Goal: Information Seeking & Learning: Learn about a topic

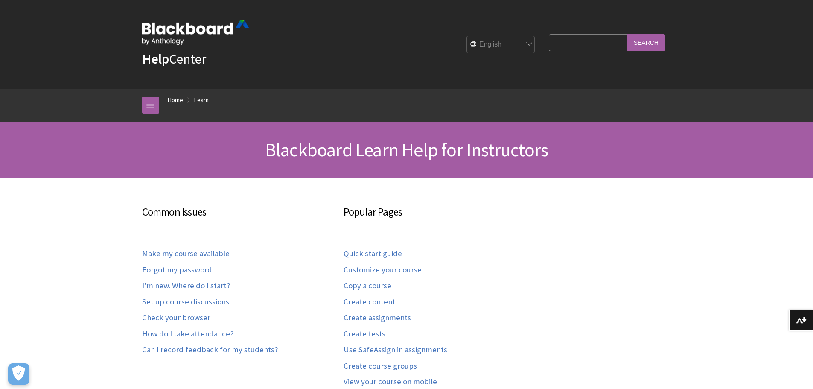
click at [564, 44] on input "Search Query" at bounding box center [588, 42] width 78 height 17
type input "a"
type input "AI for test questions"
click at [627, 34] on input "Search" at bounding box center [646, 42] width 38 height 17
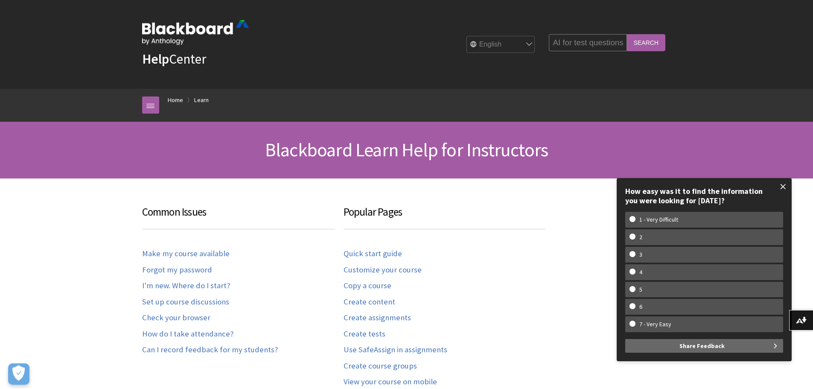
click at [783, 188] on span at bounding box center [783, 186] width 18 height 18
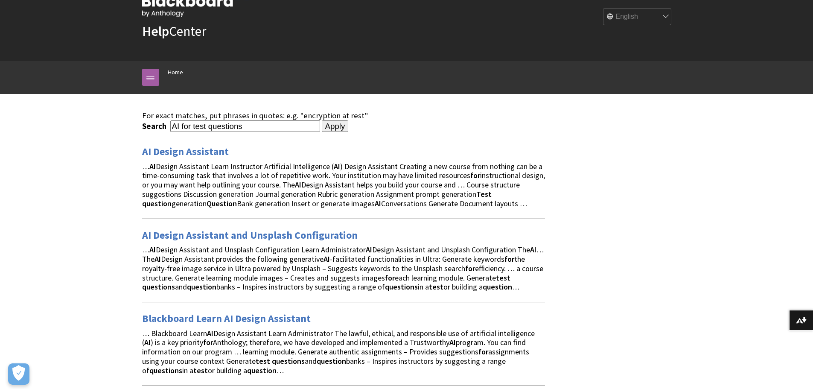
scroll to position [43, 0]
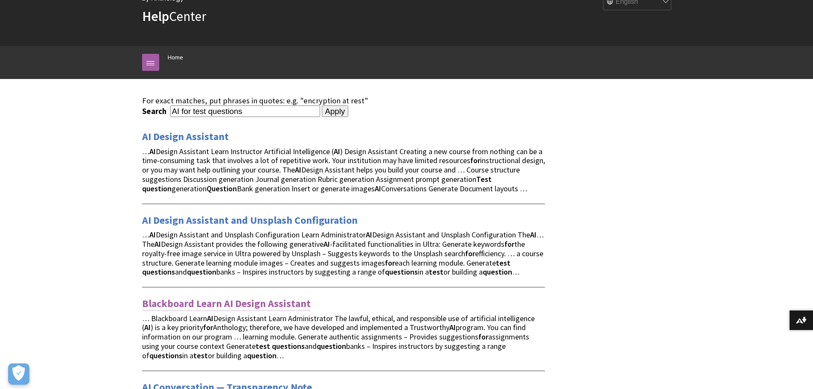
click at [209, 304] on link "Blackboard Learn AI Design Assistant" at bounding box center [226, 304] width 169 height 14
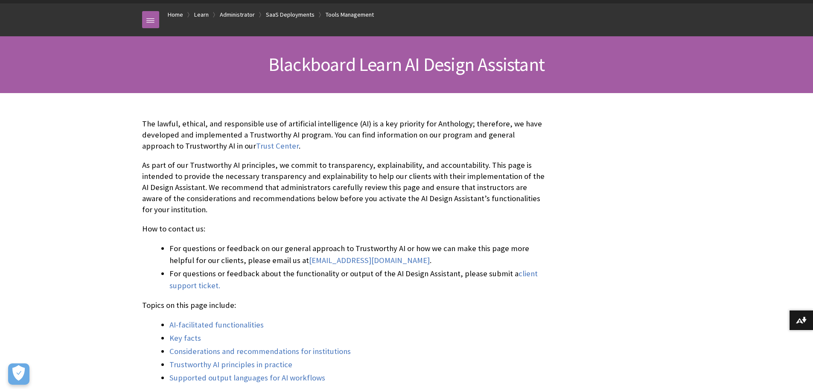
scroll to position [128, 0]
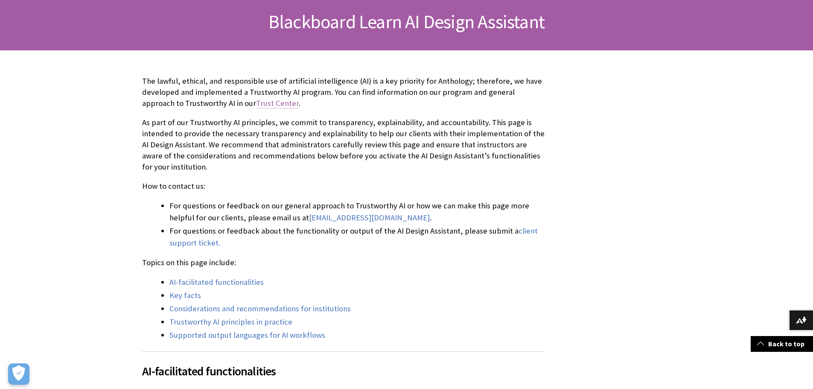
click at [256, 101] on link "Trust Center" at bounding box center [277, 103] width 43 height 10
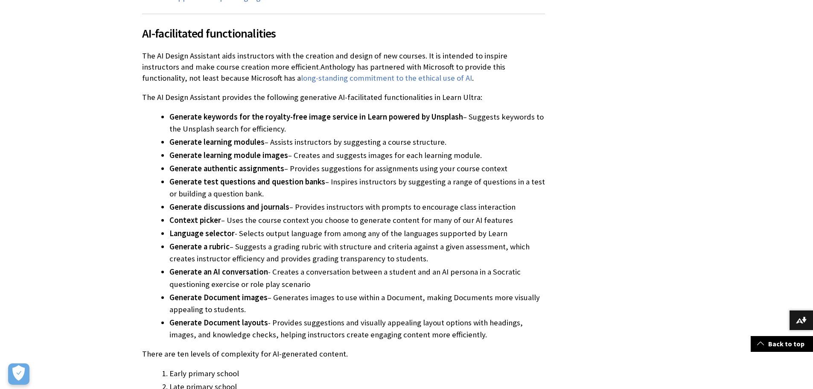
scroll to position [469, 0]
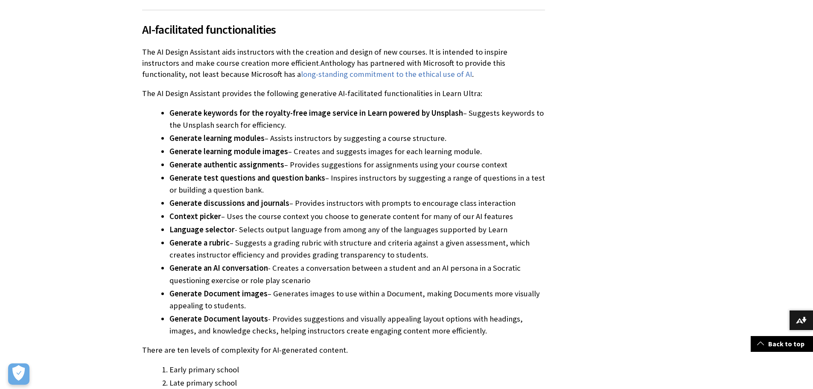
drag, startPoint x: 169, startPoint y: 112, endPoint x: 289, endPoint y: 125, distance: 120.1
click at [289, 125] on li "Generate keywords for the royalty-free image service in Learn powered by Unspla…" at bounding box center [356, 119] width 375 height 24
copy li "Generate keywords for the royalty-free image service in Learn powered by Unspla…"
click at [397, 192] on li "Generate test questions and question banks – Inspires instructors by suggesting…" at bounding box center [356, 184] width 375 height 24
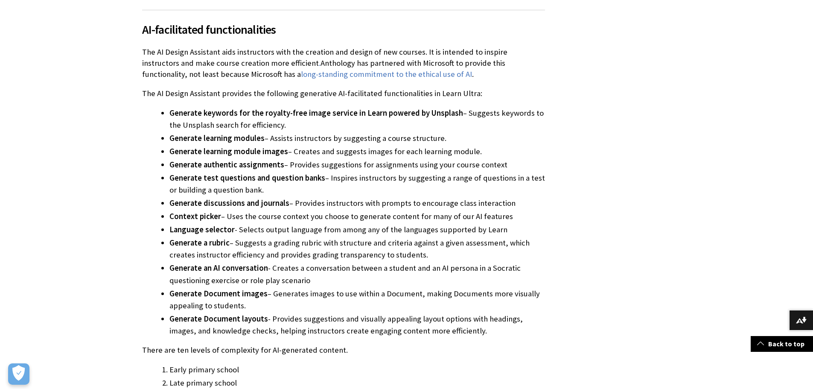
drag, startPoint x: 272, startPoint y: 270, endPoint x: 305, endPoint y: 277, distance: 33.6
click at [305, 277] on span "- Creates a conversation between a student and an AI persona in a Socratic ques…" at bounding box center [344, 274] width 351 height 22
copy span "Creates a conversation between a student and an AI persona in a Socratic questi…"
click at [311, 305] on li "Generate Document images – Generates images to use within a Document, making Do…" at bounding box center [356, 300] width 375 height 24
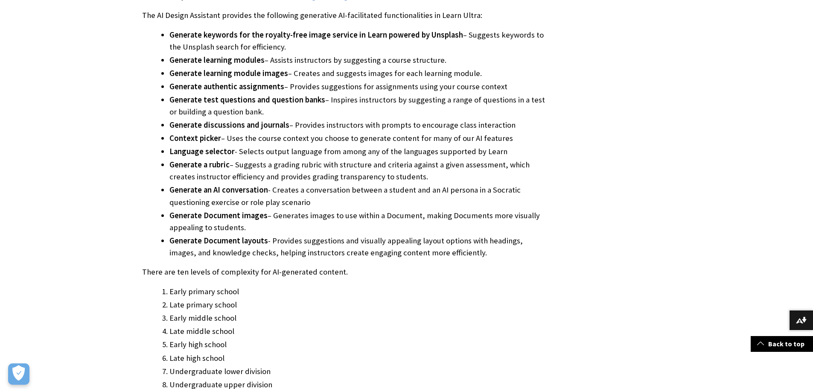
scroll to position [555, 0]
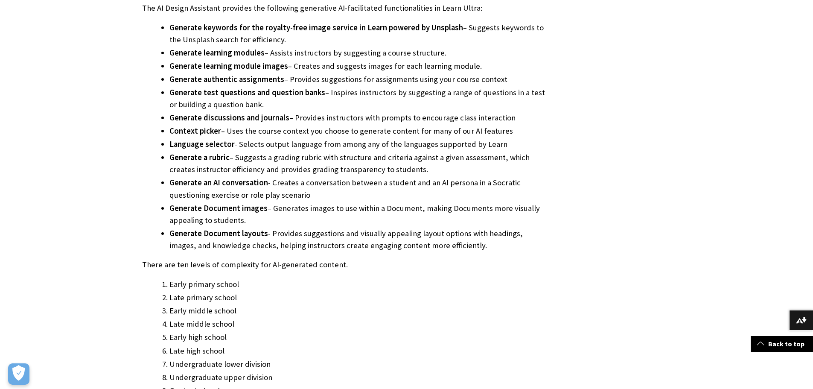
click at [303, 241] on span "- Provides suggestions and visually appealing layout options with headings, ima…" at bounding box center [345, 239] width 353 height 22
drag, startPoint x: 271, startPoint y: 235, endPoint x: 455, endPoint y: 247, distance: 184.3
click at [455, 247] on li "Generate Document layouts - Provides suggestions and visually appealing layout …" at bounding box center [356, 239] width 375 height 24
copy span "Provides suggestions and visually appealing layout options with headings, image…"
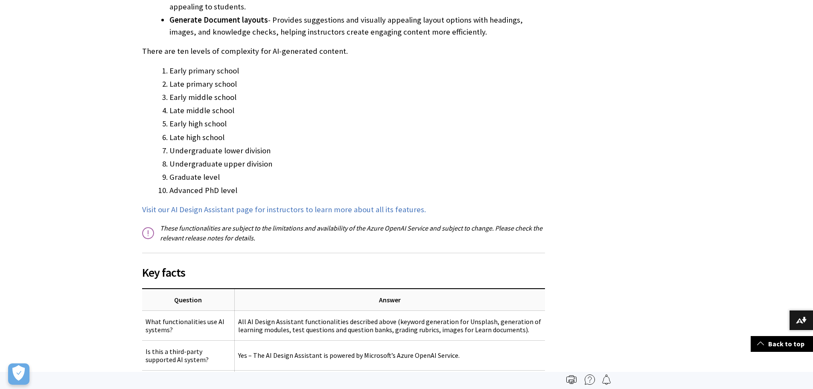
scroll to position [725, 0]
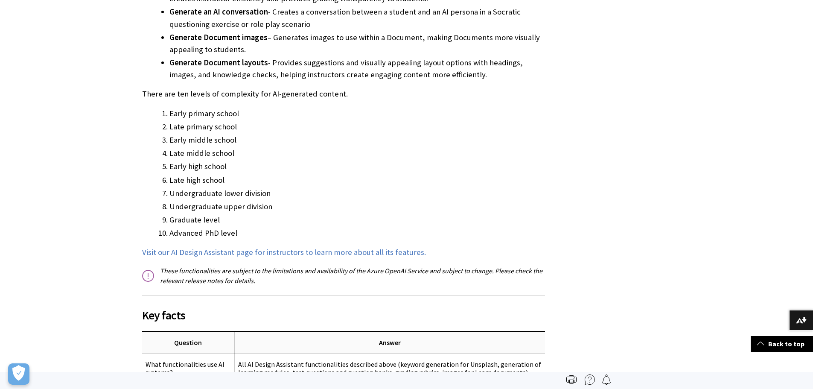
drag, startPoint x: 142, startPoint y: 93, endPoint x: 270, endPoint y: 228, distance: 185.9
click at [270, 228] on div "The lawful, ethical, and responsible use of artificial intelligence (AI) is a k…" at bounding box center [343, 245] width 403 height 1535
copy div "There are ten levels of complexity for AI-generated content. Early primary scho…"
click at [274, 252] on span "Visit our AI Design Assistant page for instructors to learn more about all its …" at bounding box center [284, 252] width 284 height 10
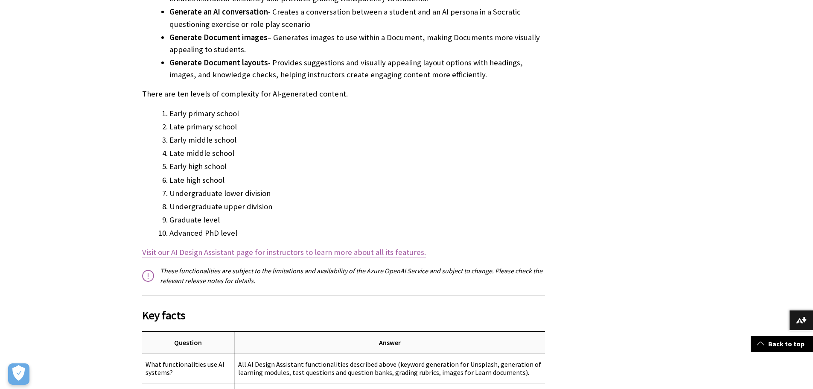
scroll to position [805, 0]
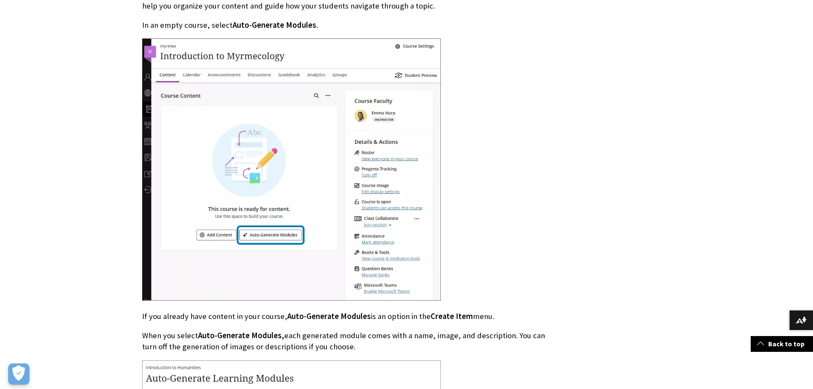
scroll to position [981, 0]
